Goal: Check status: Check status

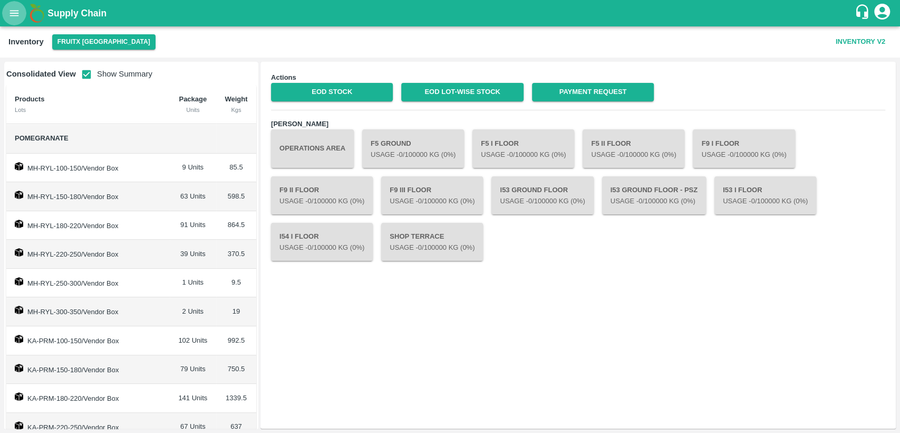
click at [17, 14] on icon "open drawer" at bounding box center [14, 13] width 12 height 12
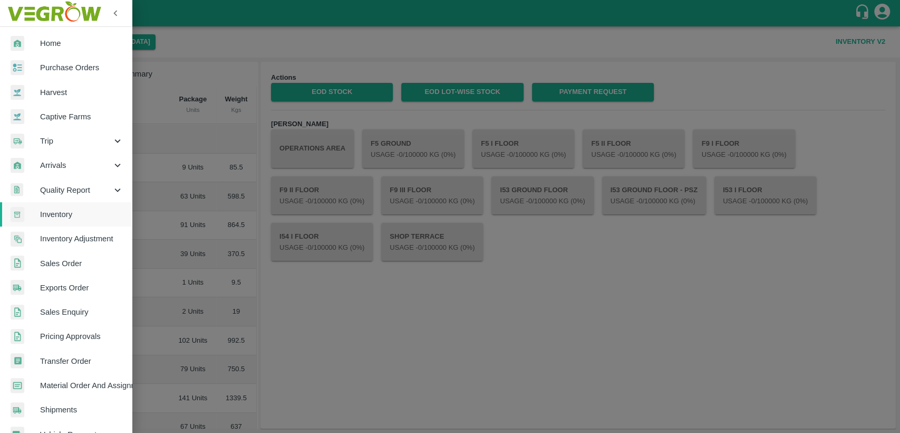
click at [40, 45] on span "Home" at bounding box center [81, 43] width 83 height 12
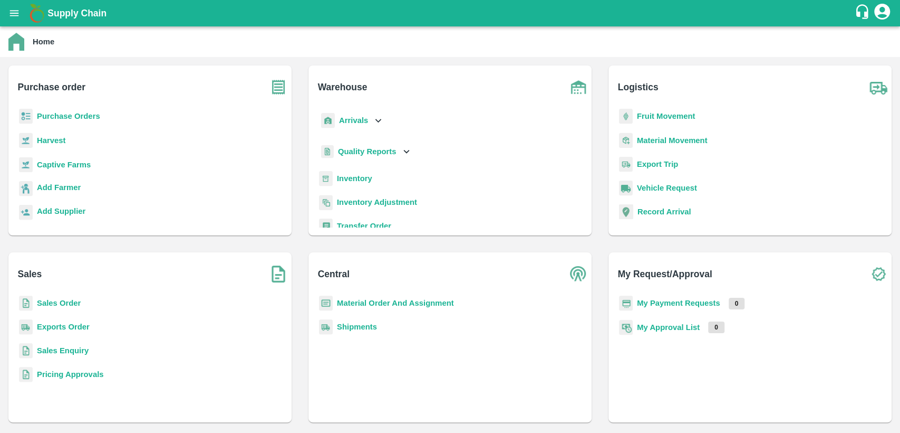
click at [65, 302] on b "Sales Order" at bounding box center [59, 303] width 44 height 8
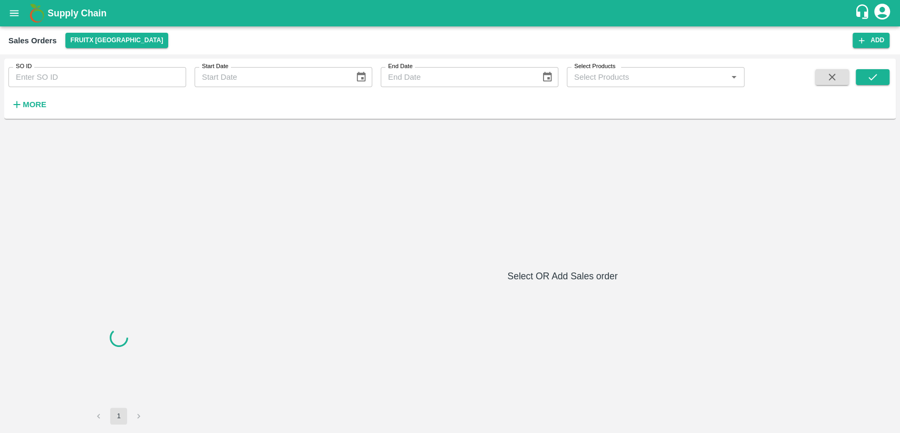
click at [69, 81] on input "SO ID" at bounding box center [97, 77] width 178 height 20
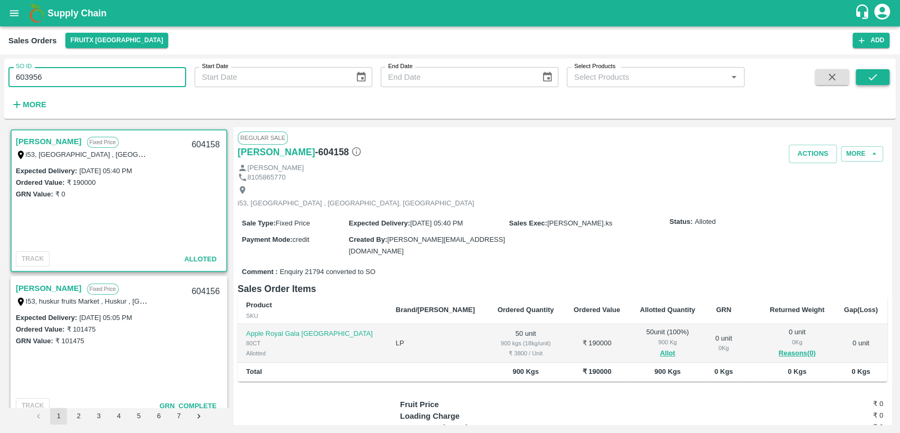
type input "603956"
click at [865, 82] on button "submit" at bounding box center [873, 77] width 34 height 16
